Goal: Find specific page/section: Find specific page/section

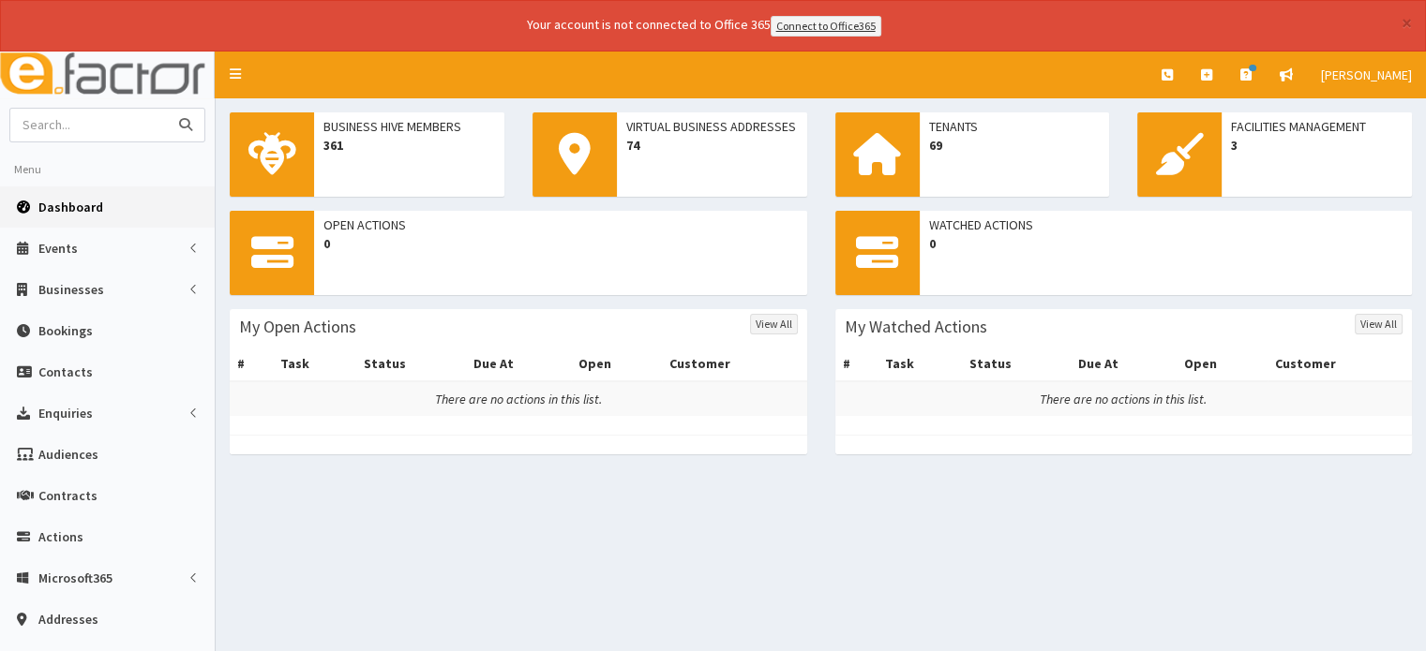
click at [49, 119] on input "text" at bounding box center [88, 125] width 157 height 33
type input "Rands"
click at [187, 121] on icon "submit" at bounding box center [185, 124] width 13 height 13
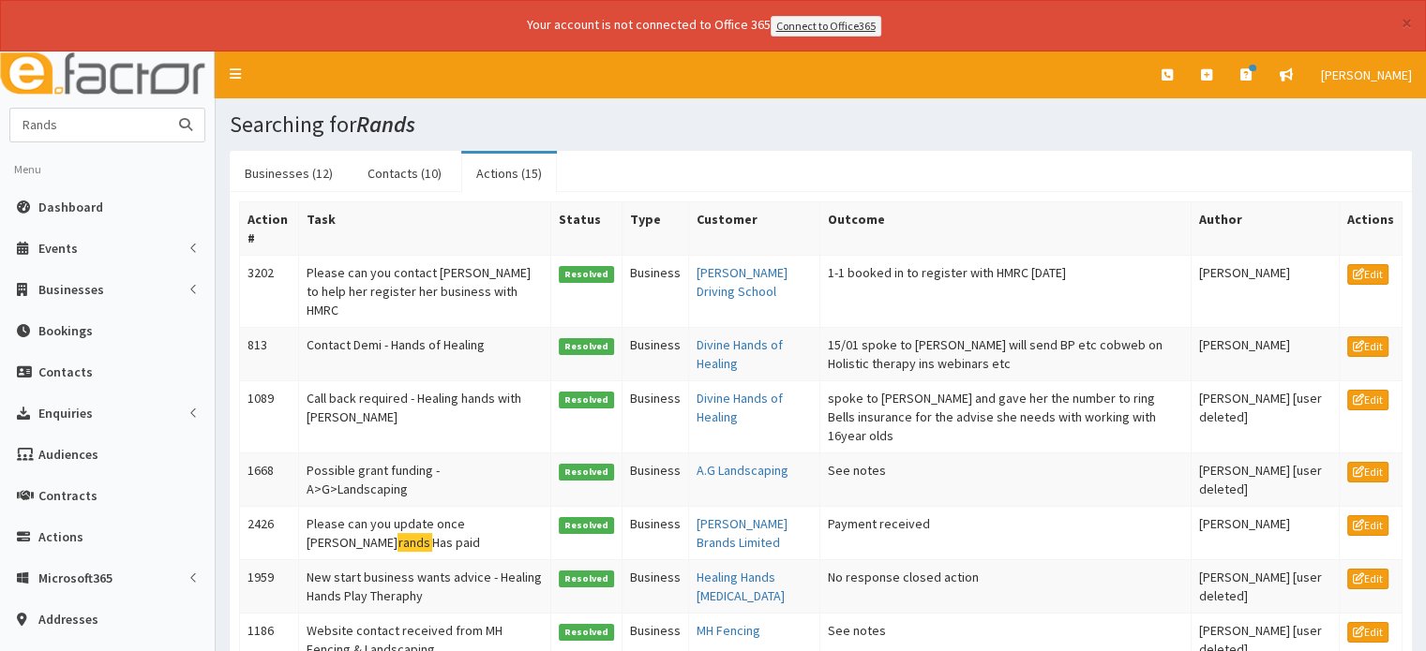
click at [76, 126] on input "Rands" at bounding box center [88, 125] width 157 height 33
click at [264, 172] on link "Businesses (12)" at bounding box center [289, 173] width 118 height 39
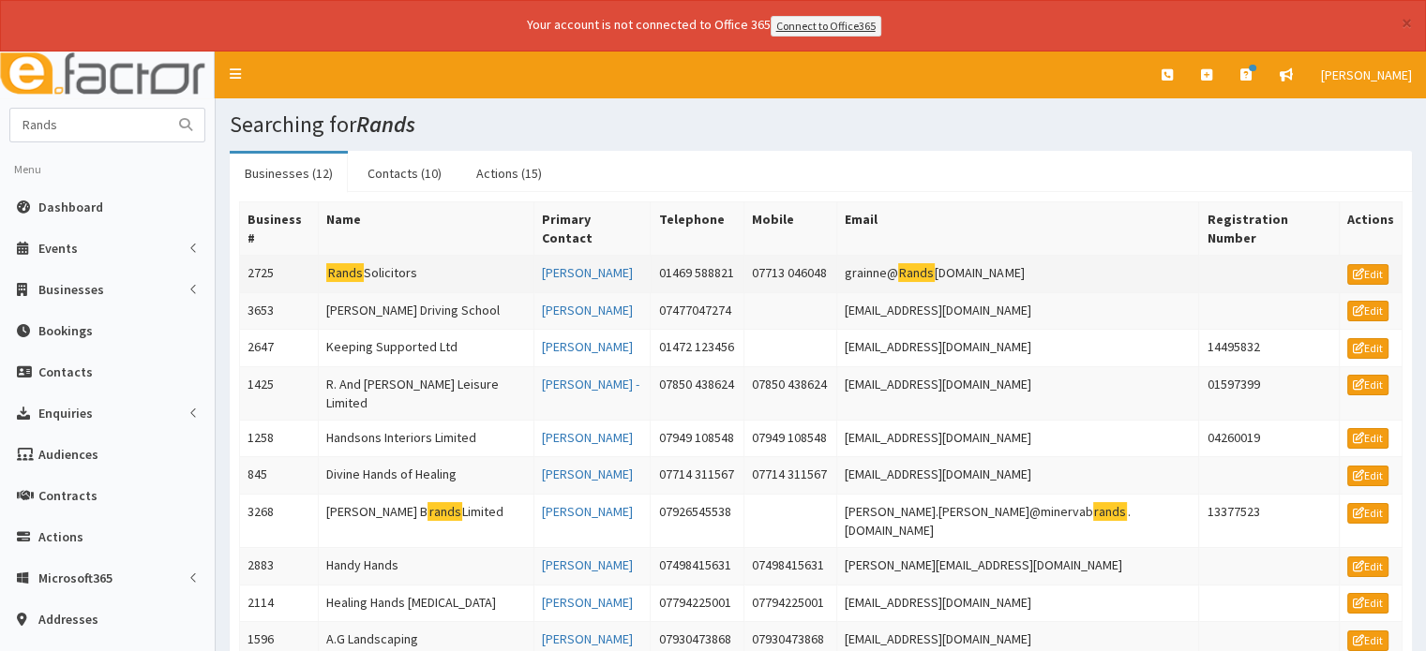
click at [352, 263] on mark "Rands" at bounding box center [344, 273] width 37 height 20
